Goal: Task Accomplishment & Management: Use online tool/utility

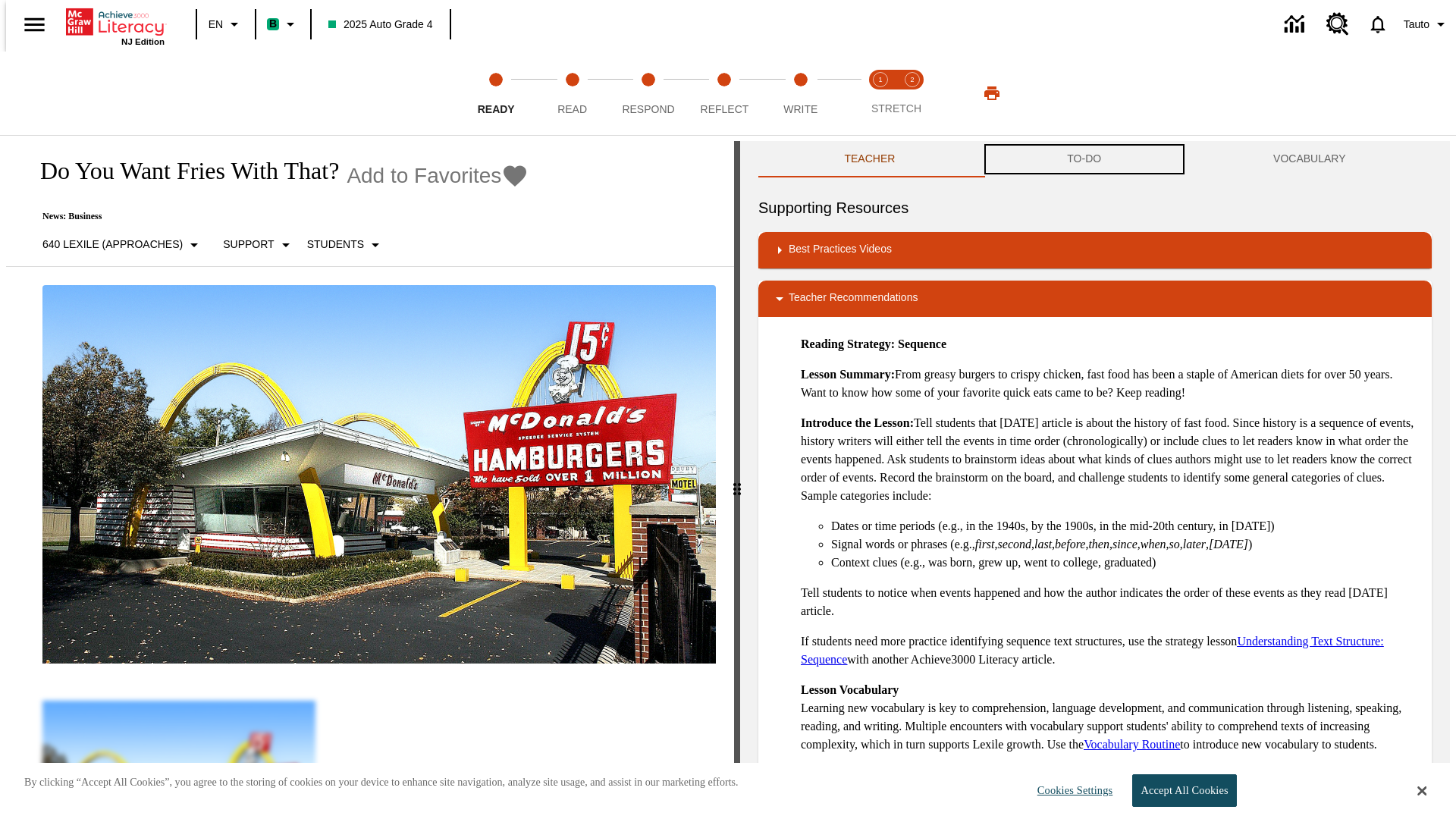
click at [1085, 159] on button "TO-DO" at bounding box center [1085, 158] width 206 height 36
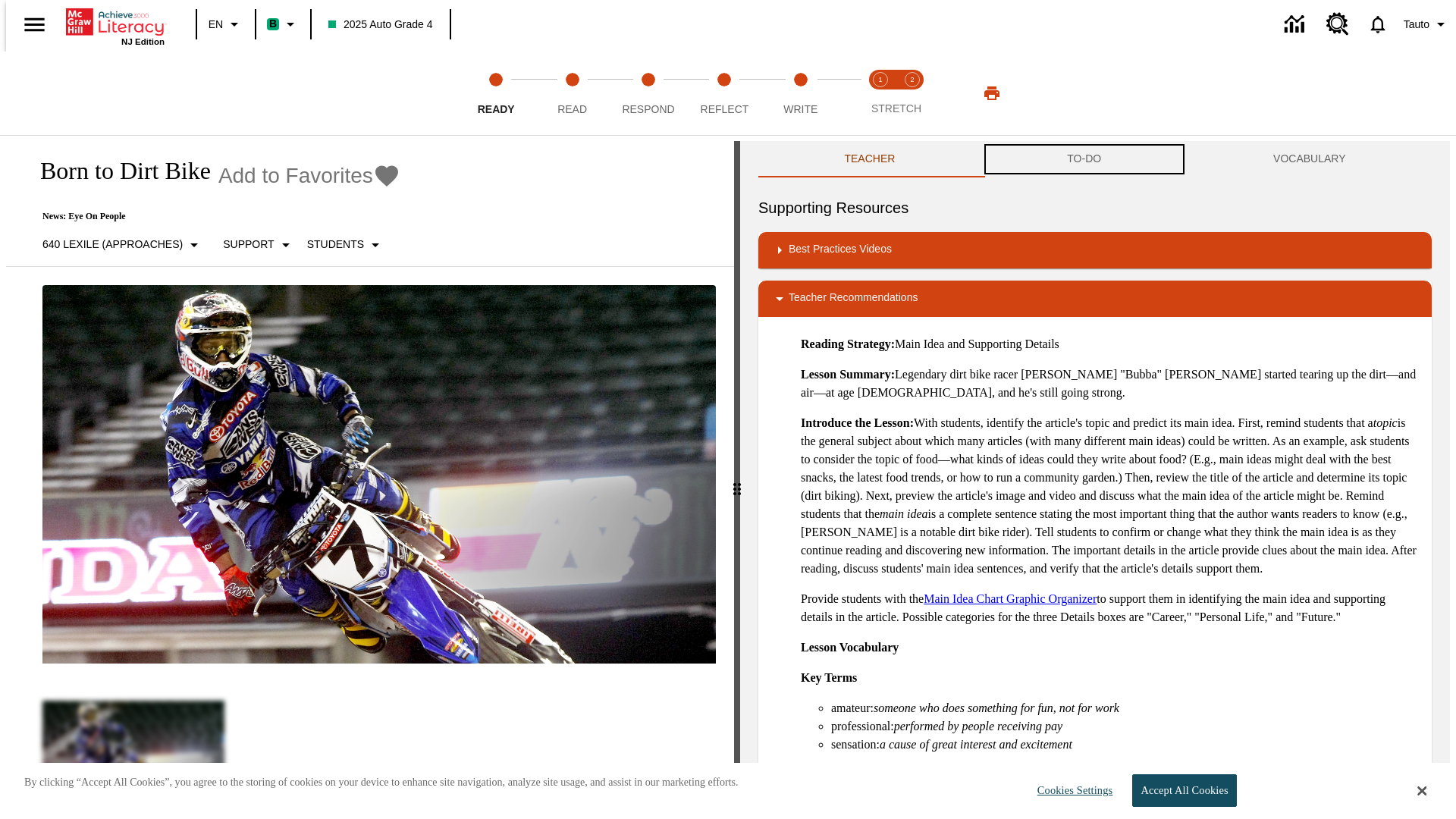
click at [1085, 159] on button "TO-DO" at bounding box center [1085, 158] width 206 height 36
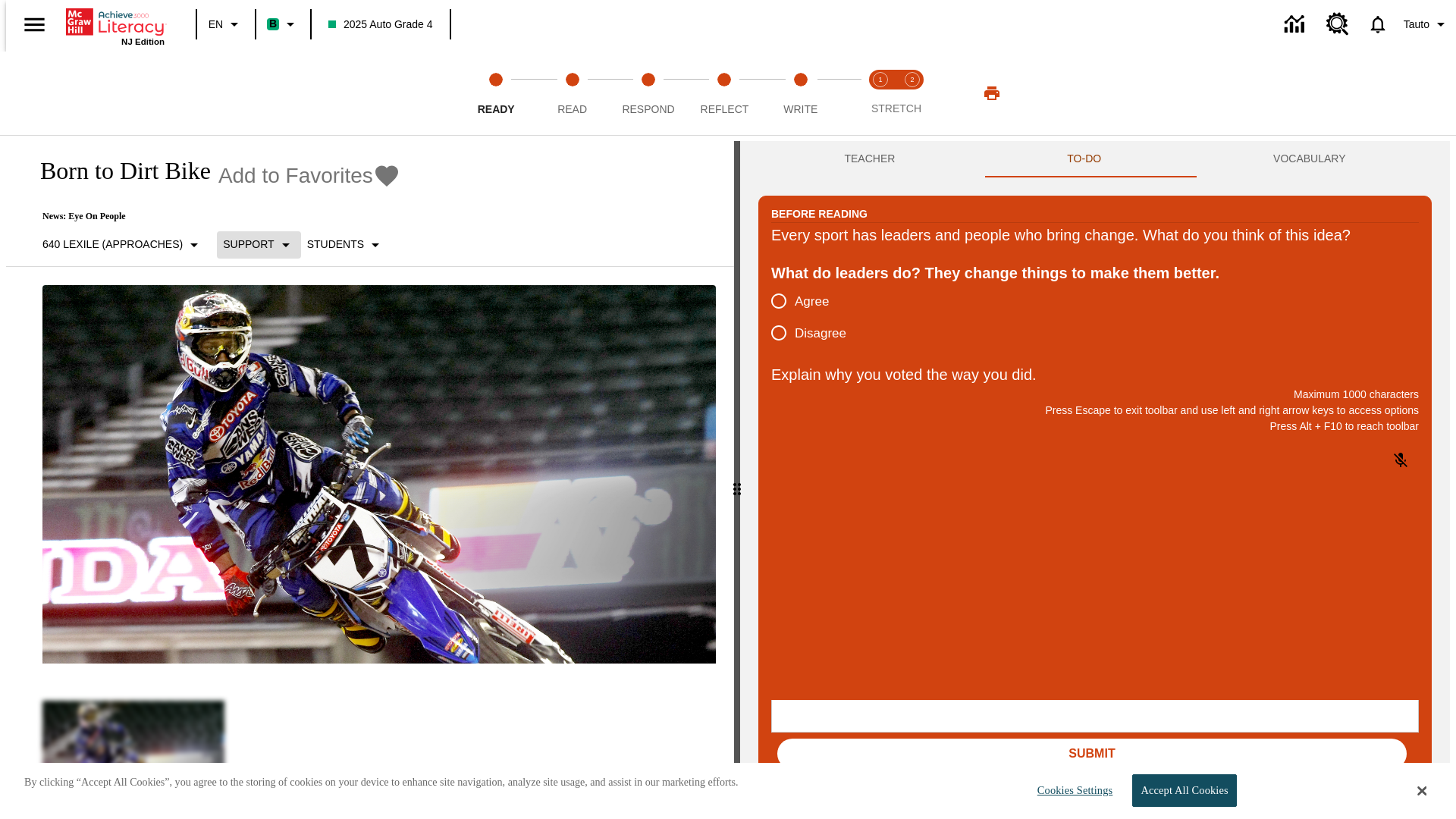
click at [252, 244] on p "Support" at bounding box center [248, 245] width 51 height 16
click at [268, 333] on p "Support" at bounding box center [268, 333] width 89 height 16
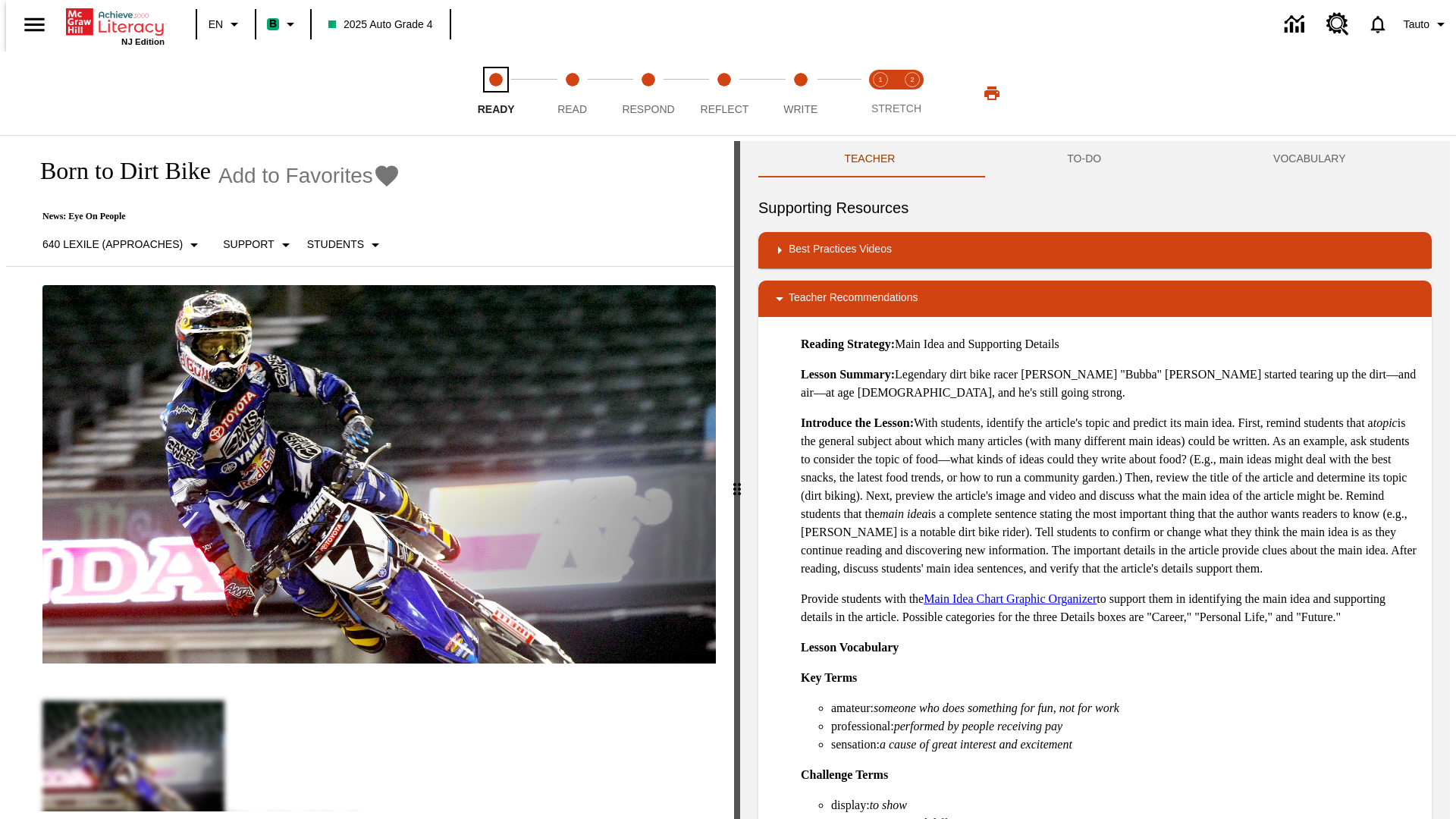
click at [496, 93] on span "Ready" at bounding box center [496, 102] width 37 height 27
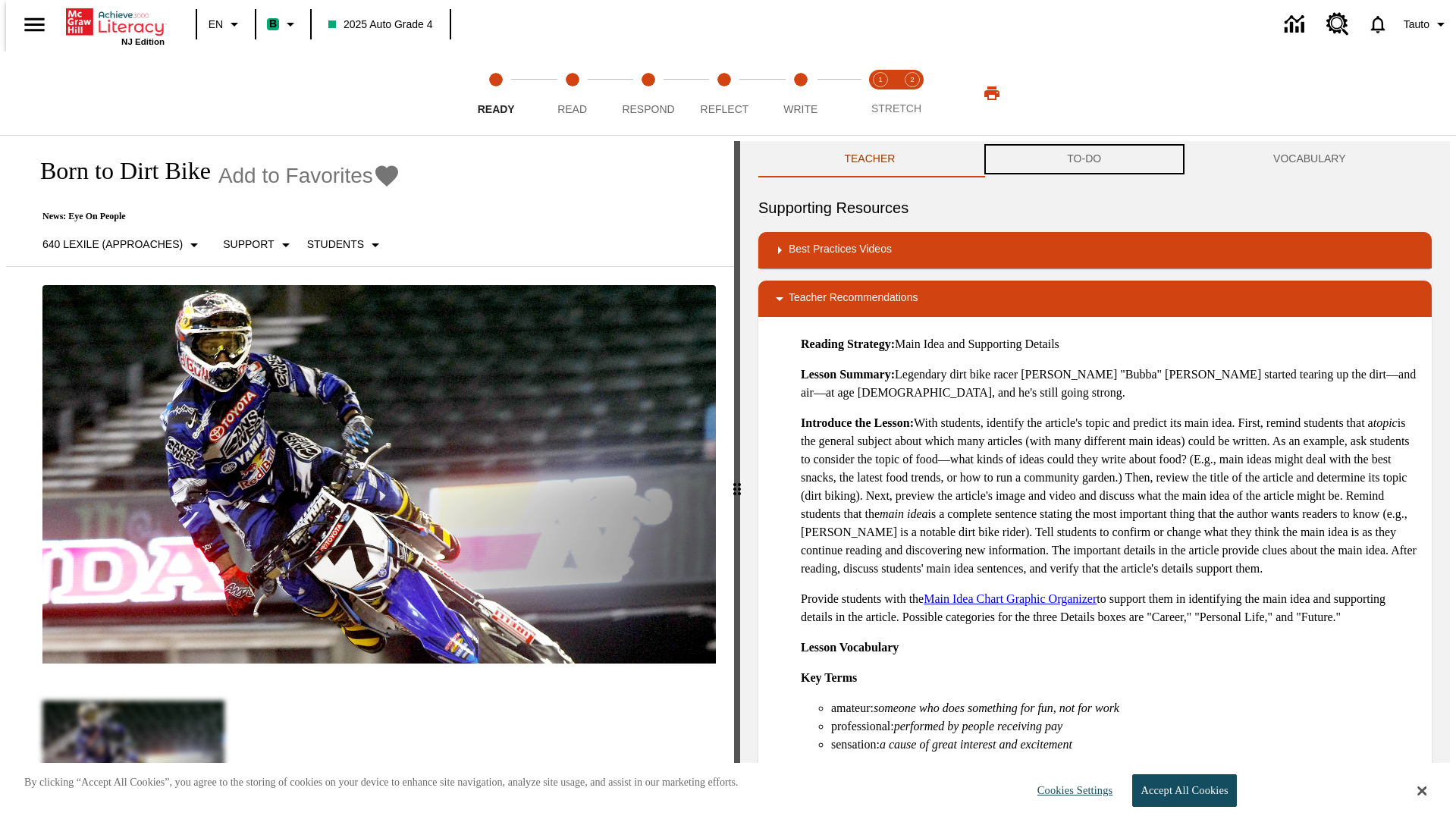
click at [1085, 159] on button "TO-DO" at bounding box center [1085, 158] width 206 height 36
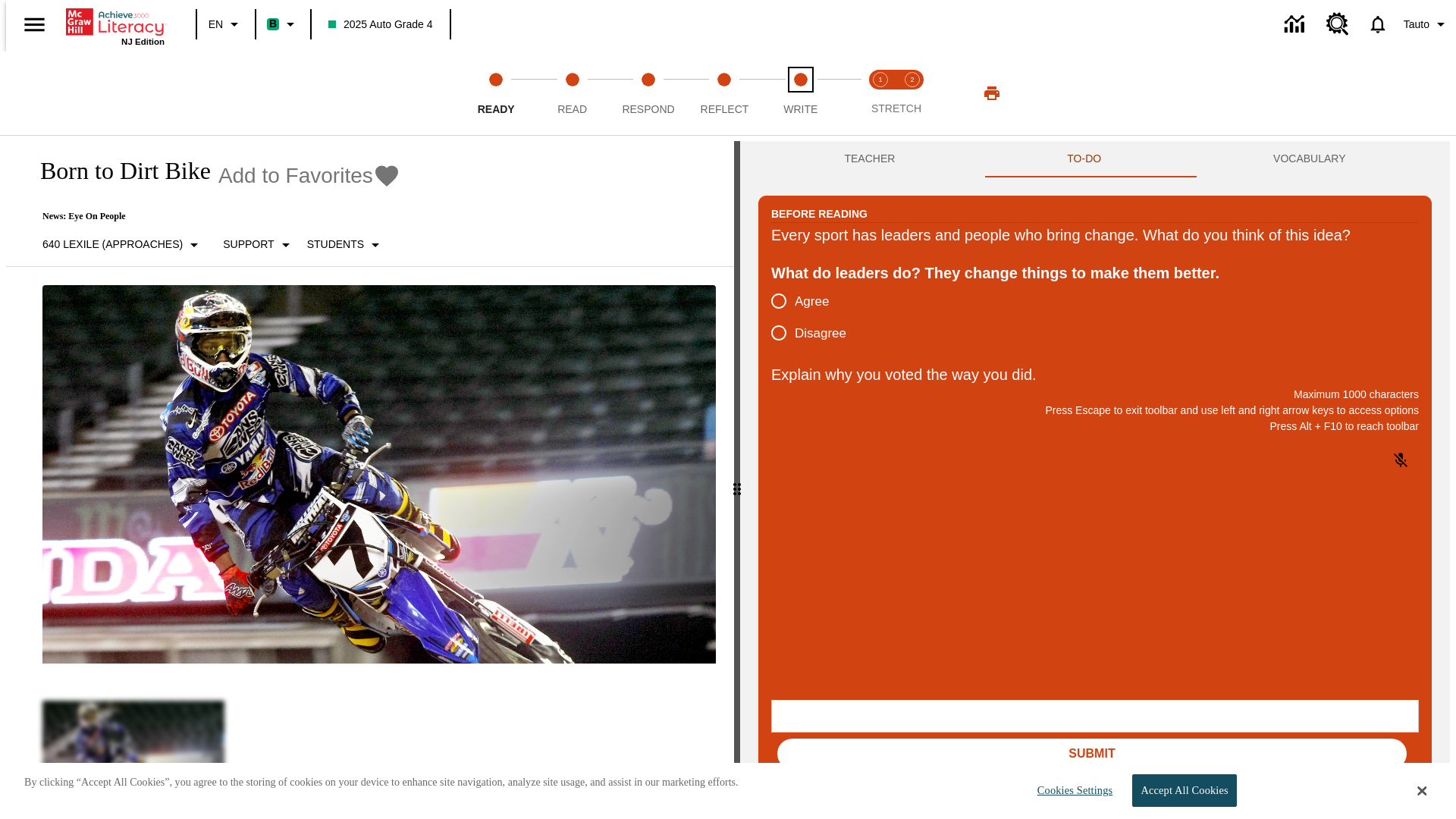
click at [800, 93] on span "Write" at bounding box center [800, 102] width 34 height 27
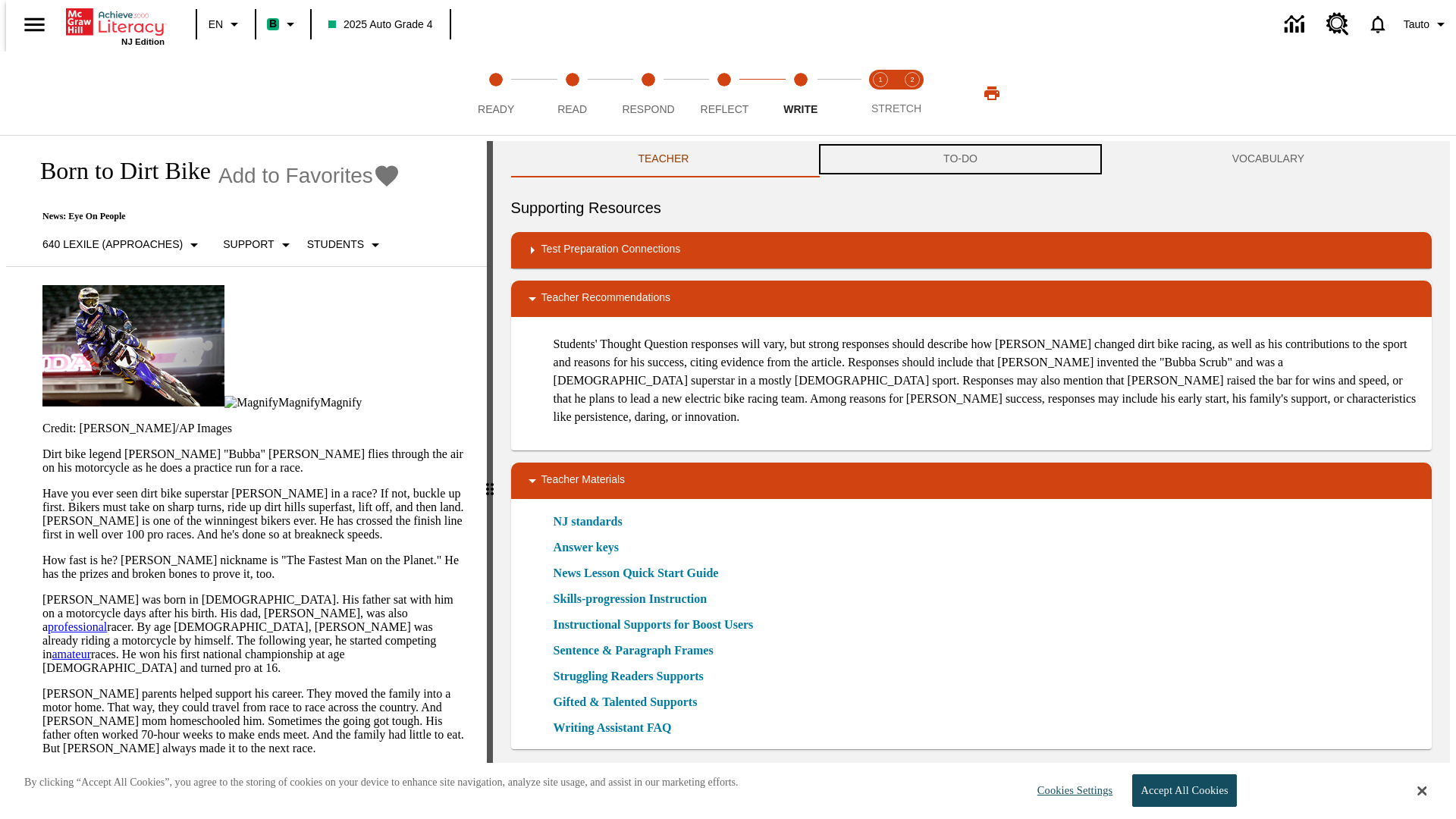
scroll to position [1, 0]
